Goal: Find specific page/section: Find specific page/section

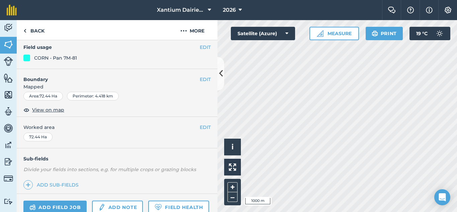
scroll to position [134, 0]
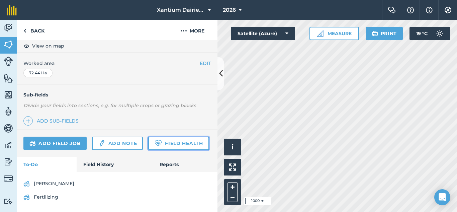
click at [148, 150] on link "Field Health" at bounding box center [178, 143] width 61 height 13
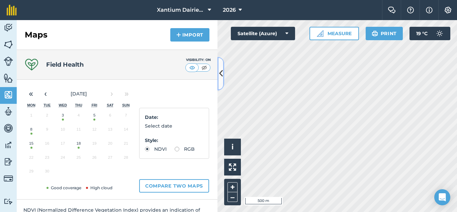
click at [220, 68] on icon at bounding box center [221, 74] width 4 height 12
